Goal: Find specific page/section: Find specific page/section

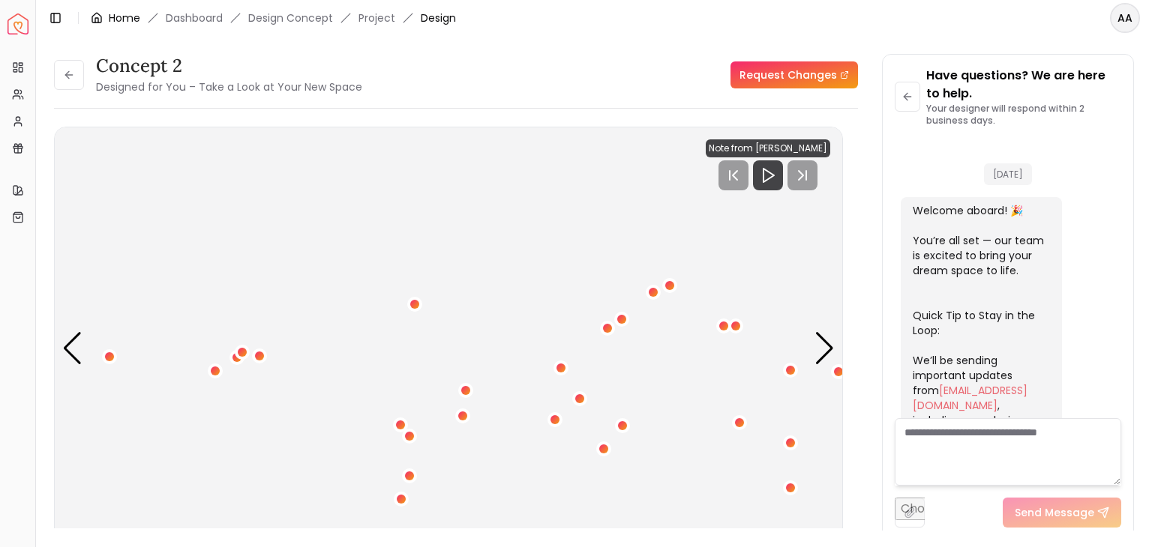
scroll to position [2440, 0]
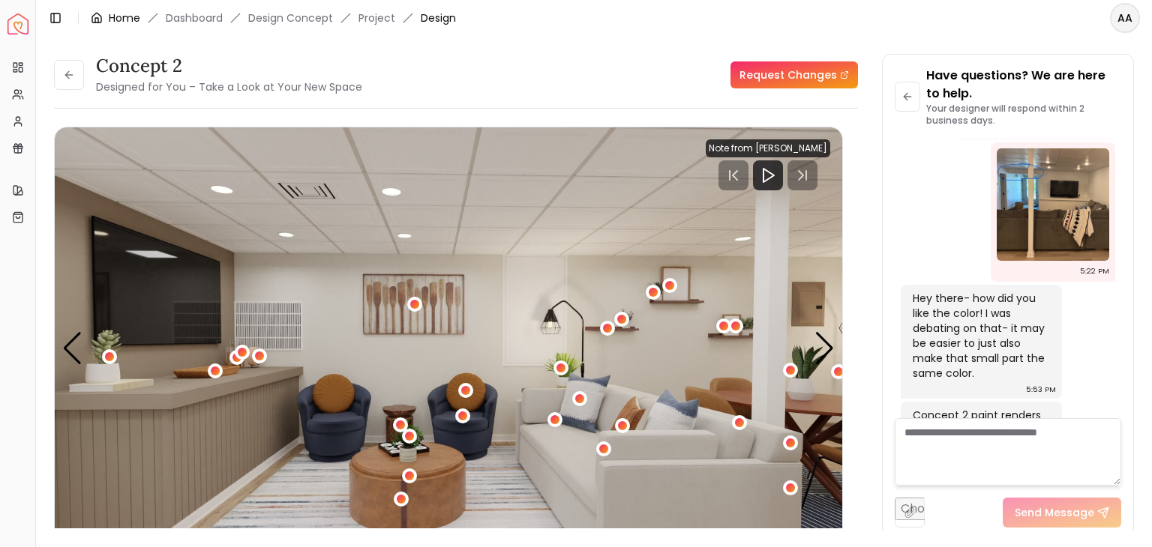
click at [118, 19] on link "Home" at bounding box center [124, 17] width 31 height 15
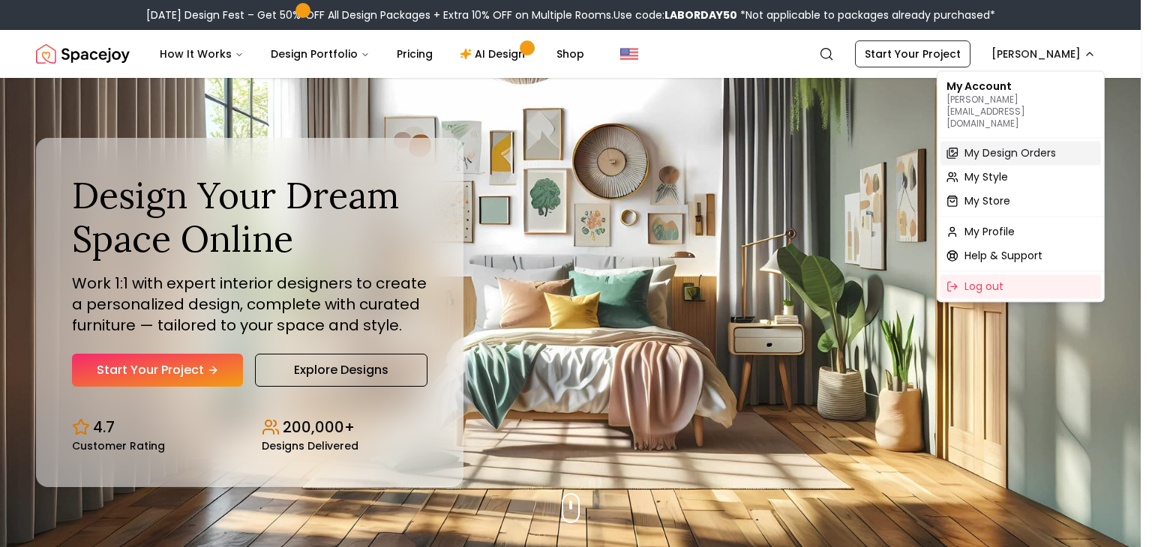
click at [984, 145] on span "My Design Orders" at bounding box center [1009, 152] width 91 height 15
